Goal: Information Seeking & Learning: Find specific fact

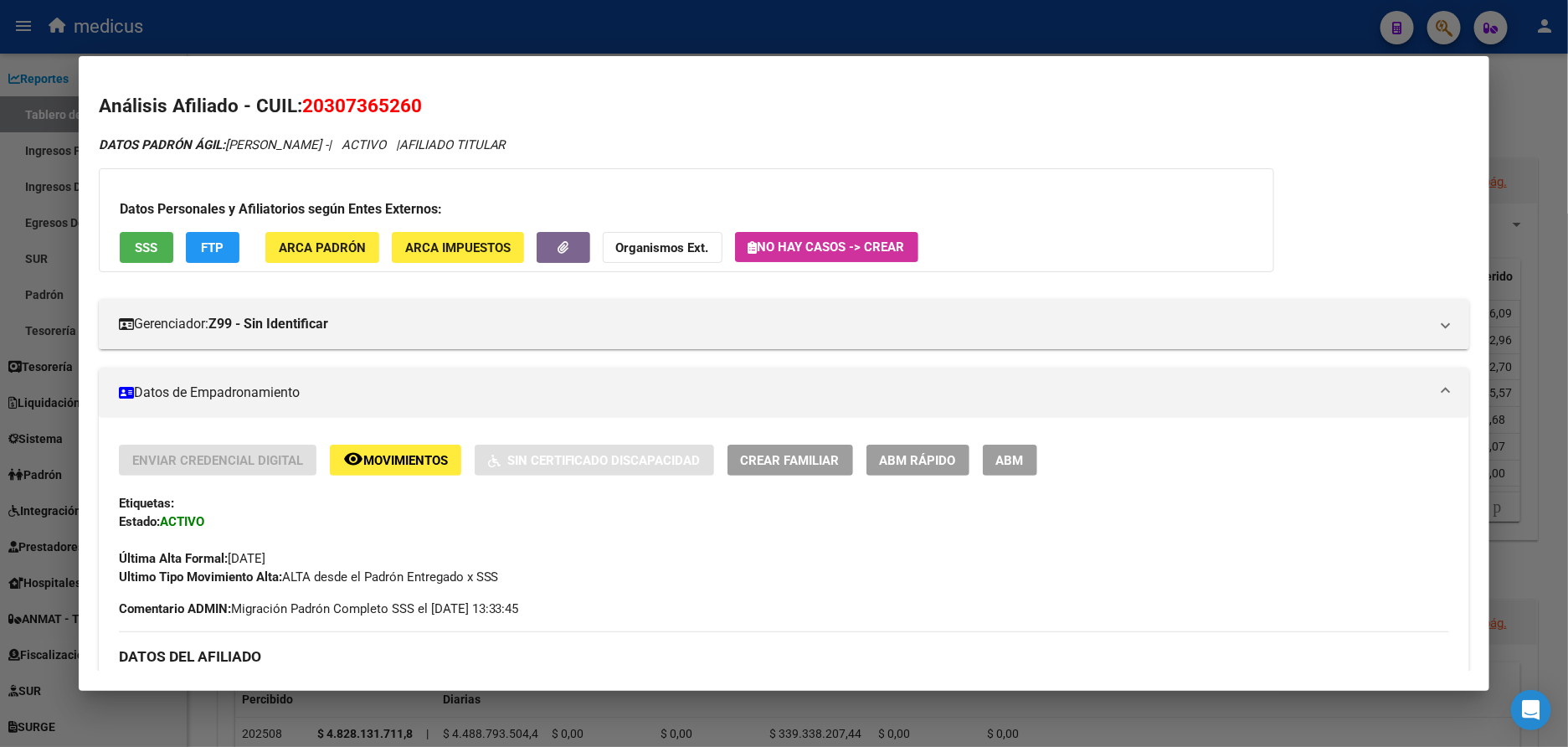
scroll to position [1485, 0]
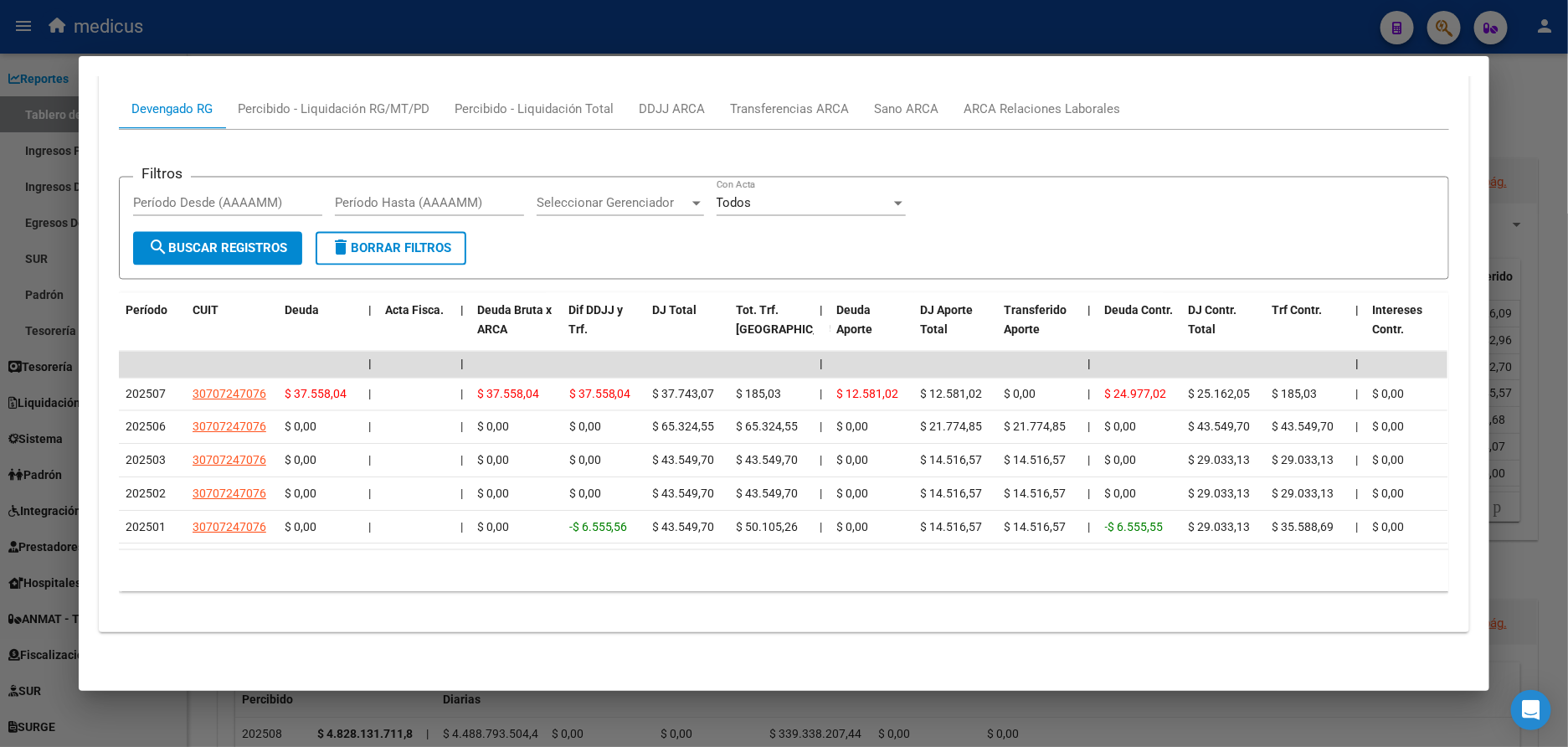
click at [31, 217] on div at bounding box center [784, 373] width 1568 height 747
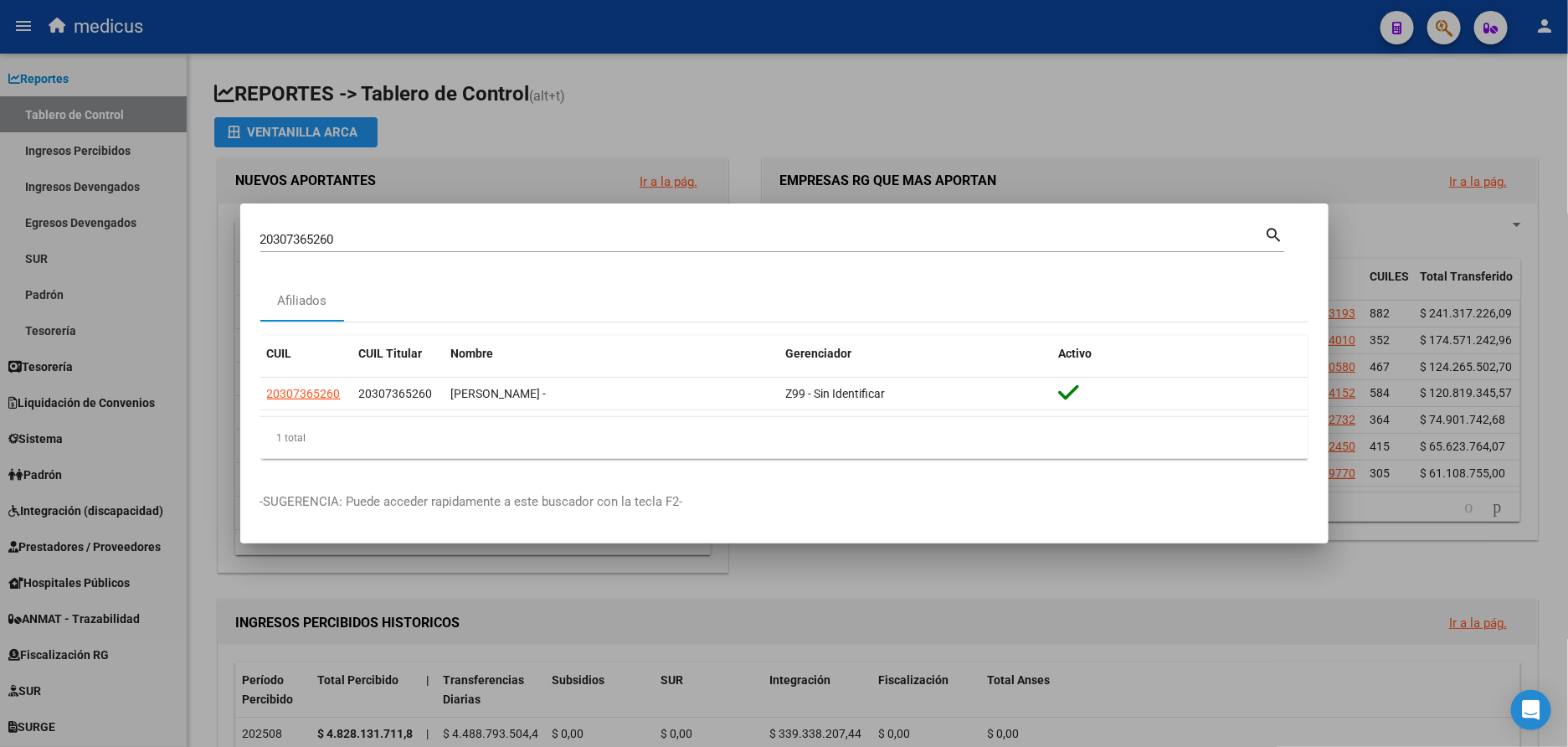
click at [688, 121] on div at bounding box center [784, 373] width 1568 height 747
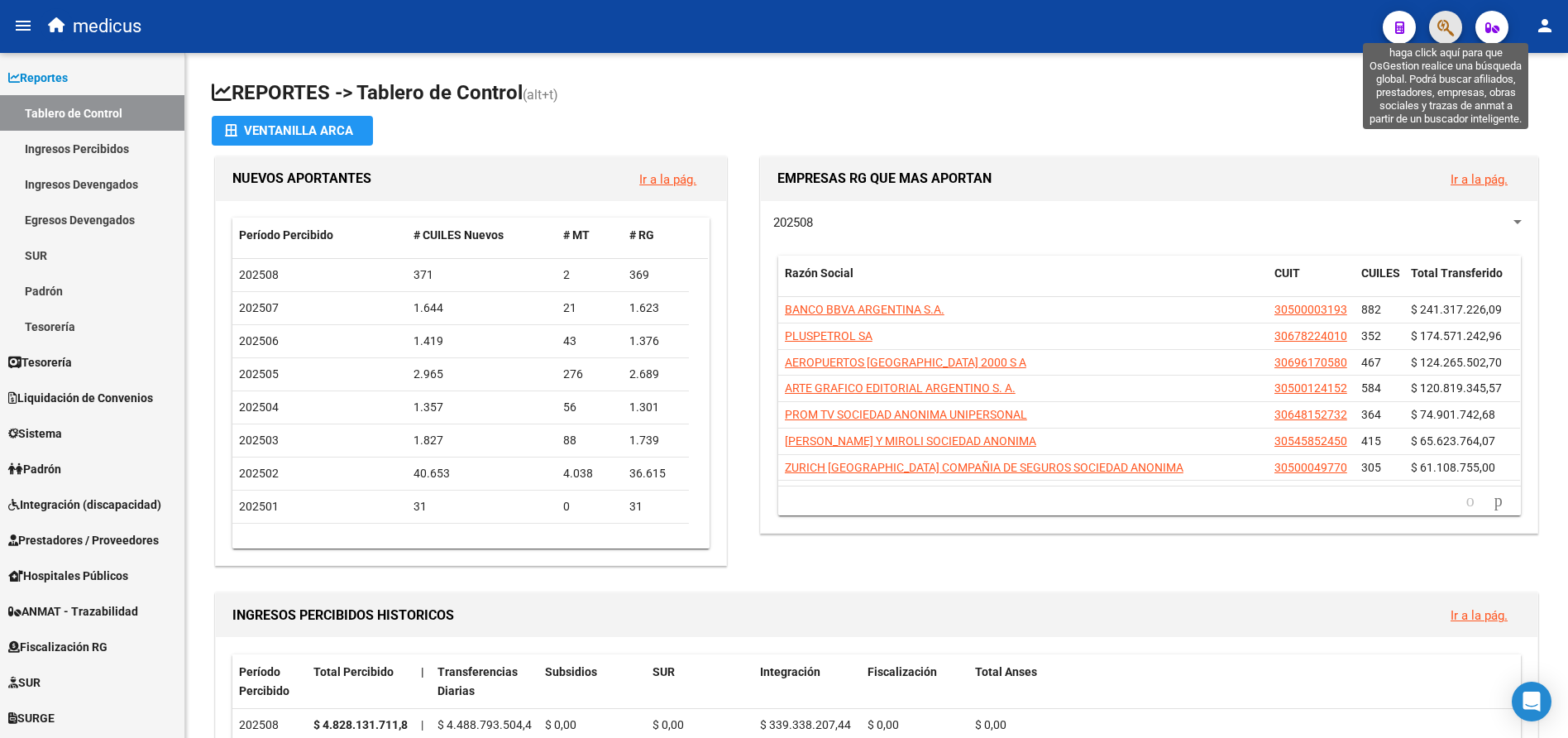
click at [1438, 23] on icon "button" at bounding box center [1446, 28] width 17 height 19
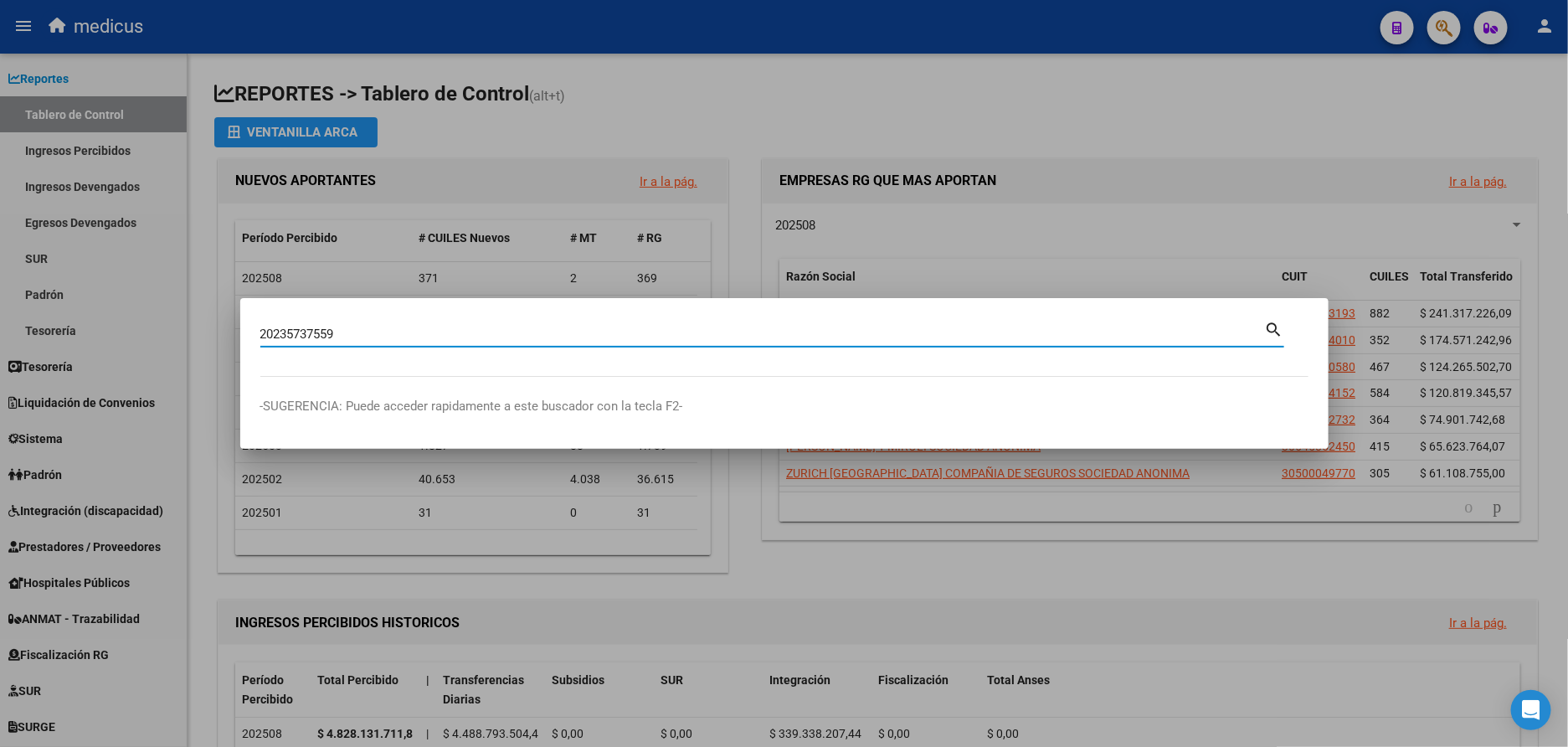
type input "20235737559"
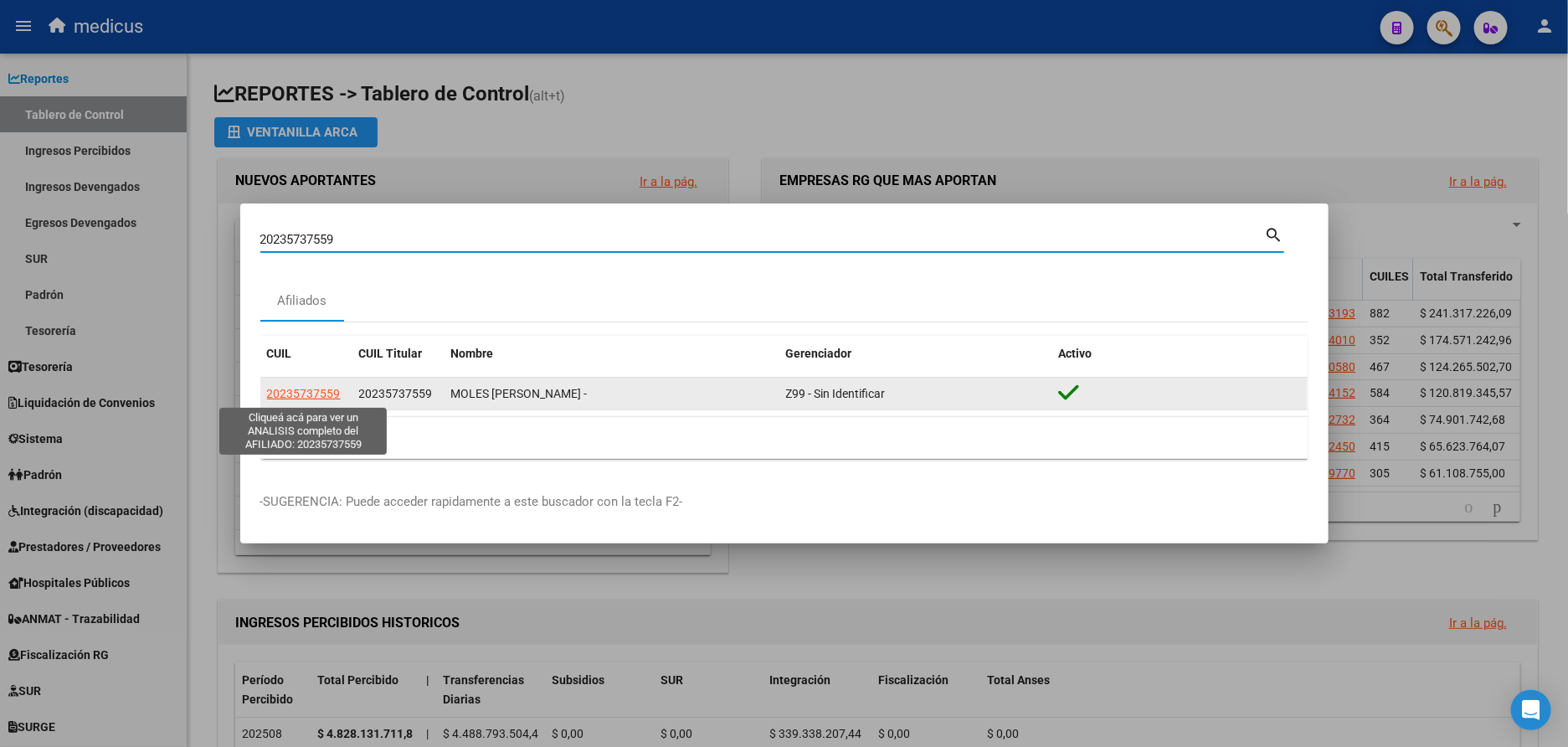
click at [316, 393] on span "20235737559" at bounding box center [304, 393] width 74 height 14
type textarea "20235737559"
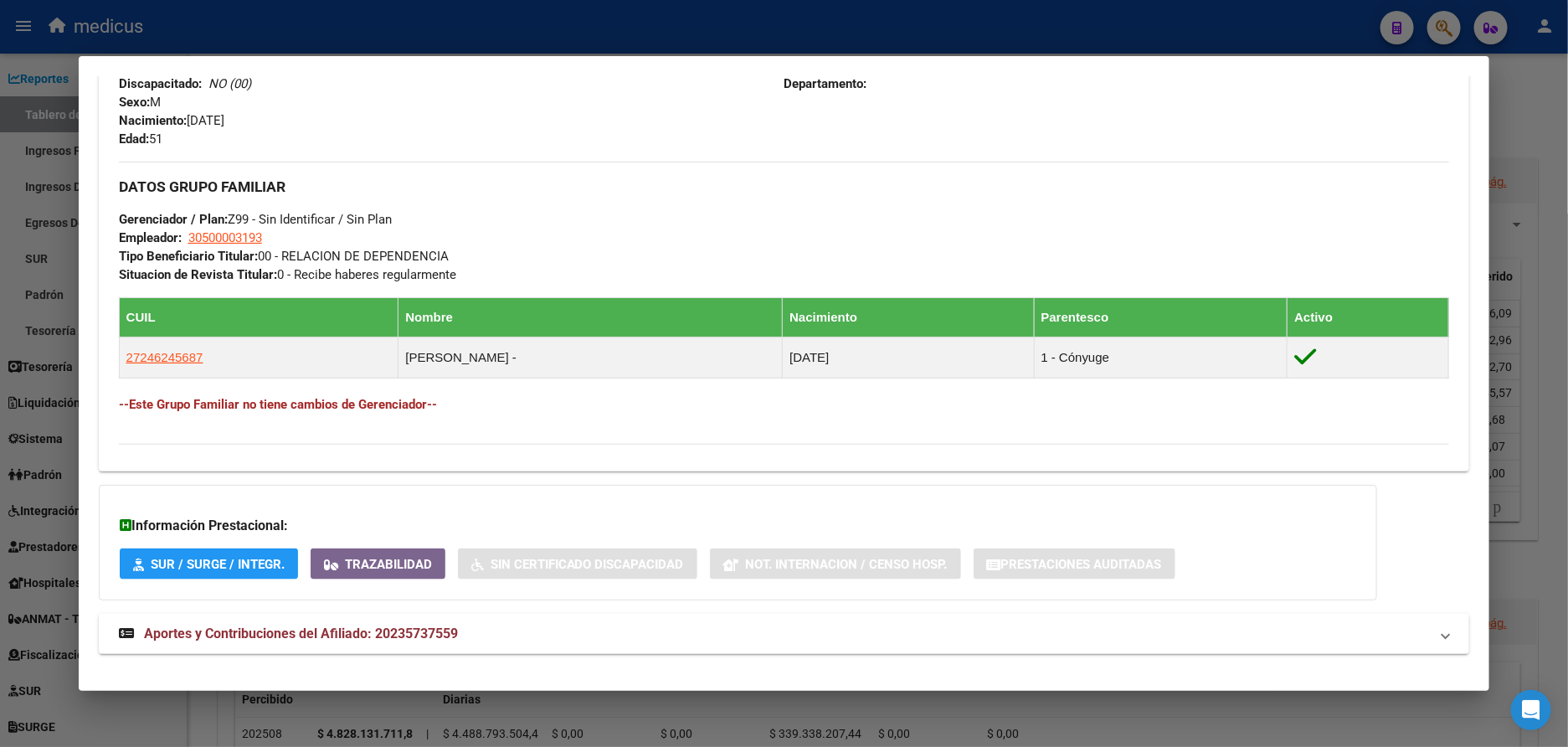
scroll to position [739, 0]
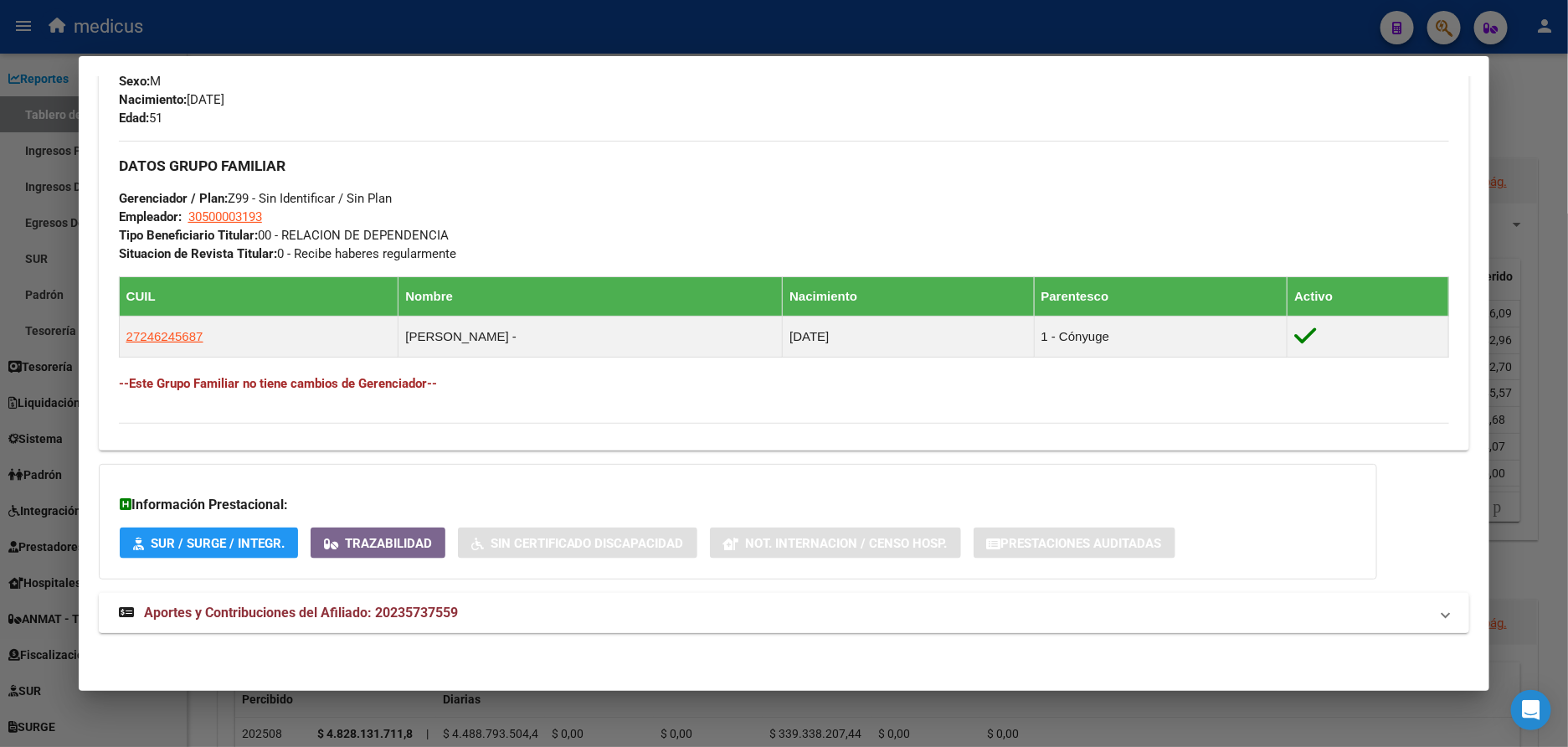
click at [189, 603] on strong "Aportes y Contribuciones del Afiliado: 20235737559" at bounding box center [288, 613] width 339 height 20
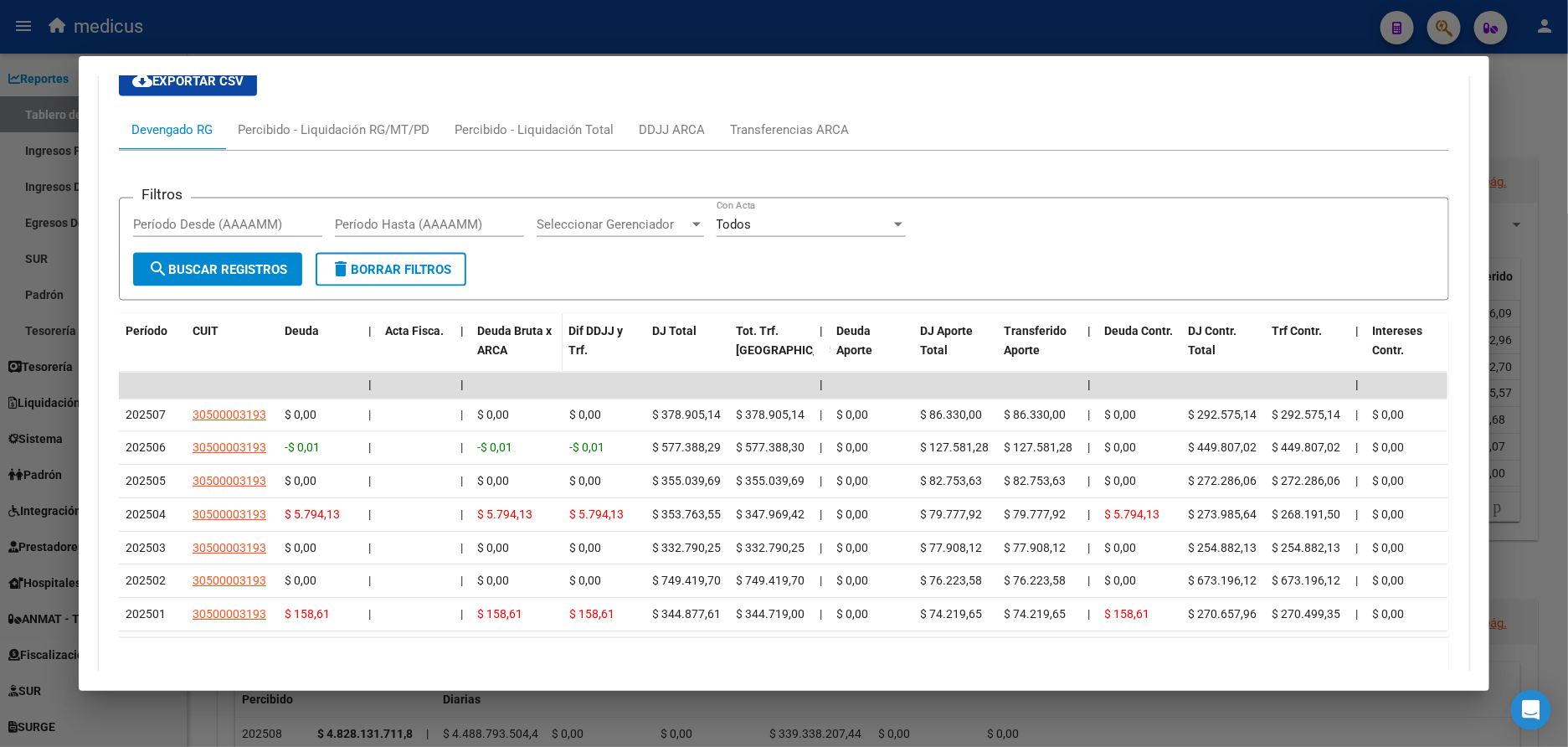
scroll to position [1367, 0]
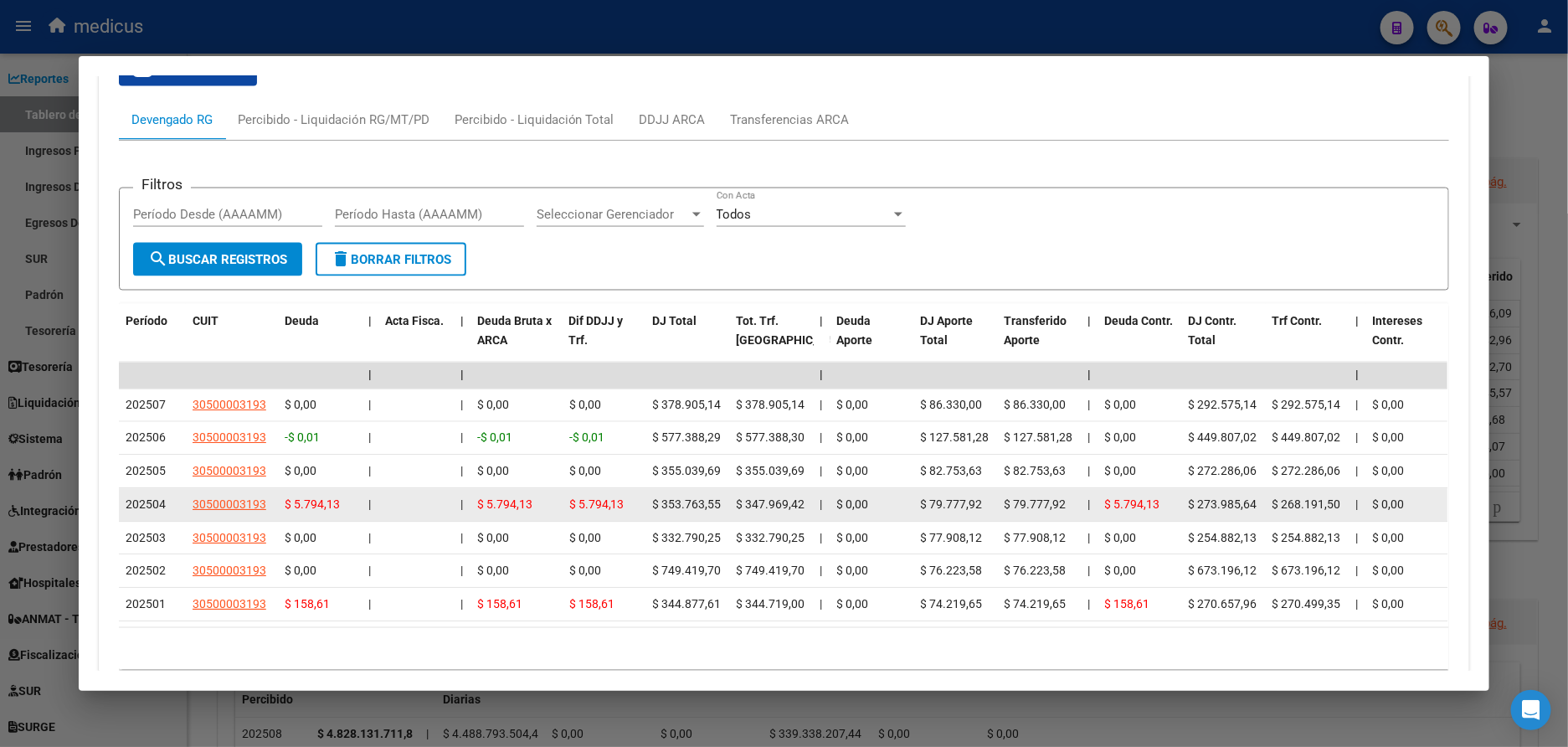
drag, startPoint x: 339, startPoint y: 508, endPoint x: 286, endPoint y: 510, distance: 53.0
click at [286, 510] on div "$ 5.794,13" at bounding box center [319, 505] width 70 height 19
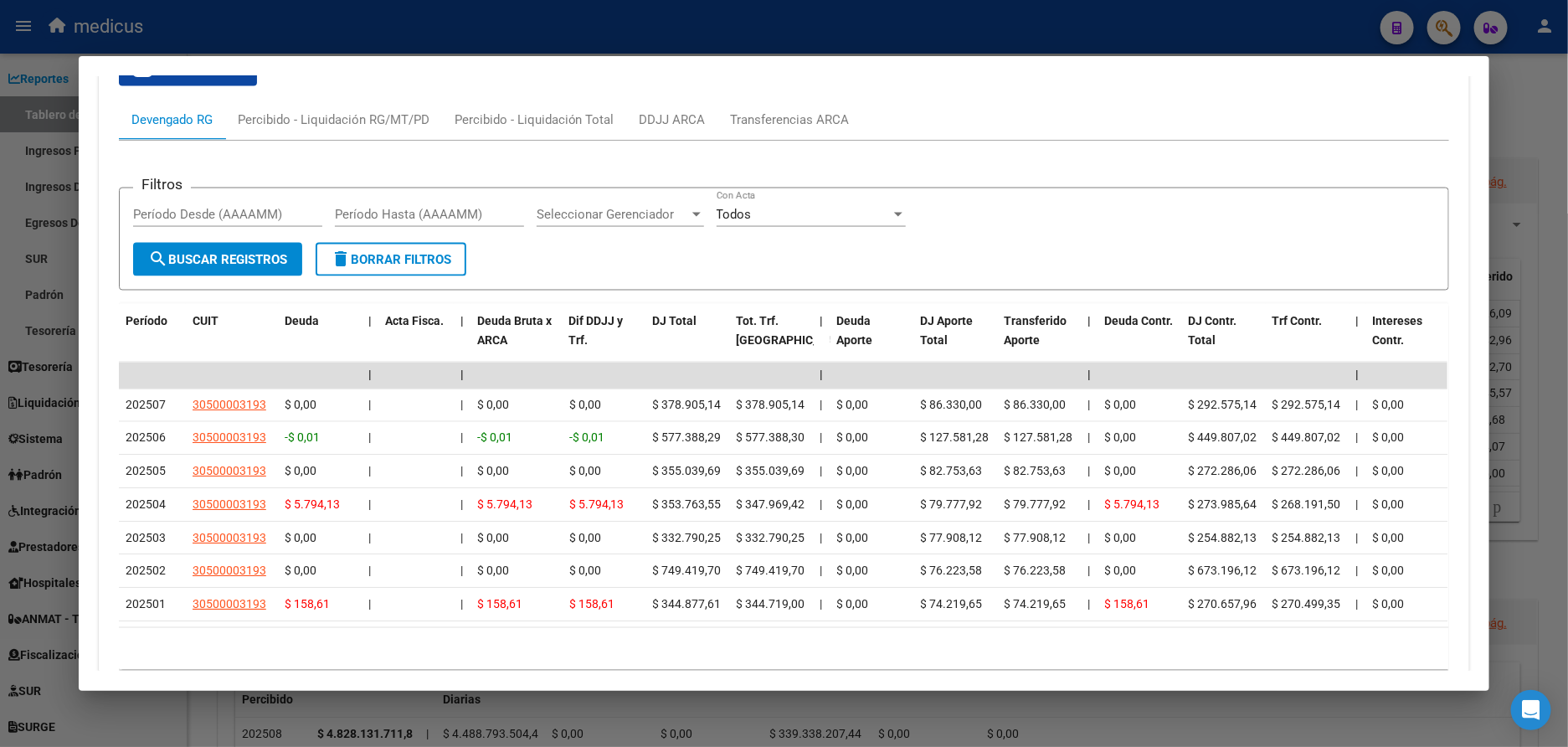
copy span "5.794,13"
